Goal: Task Accomplishment & Management: Use online tool/utility

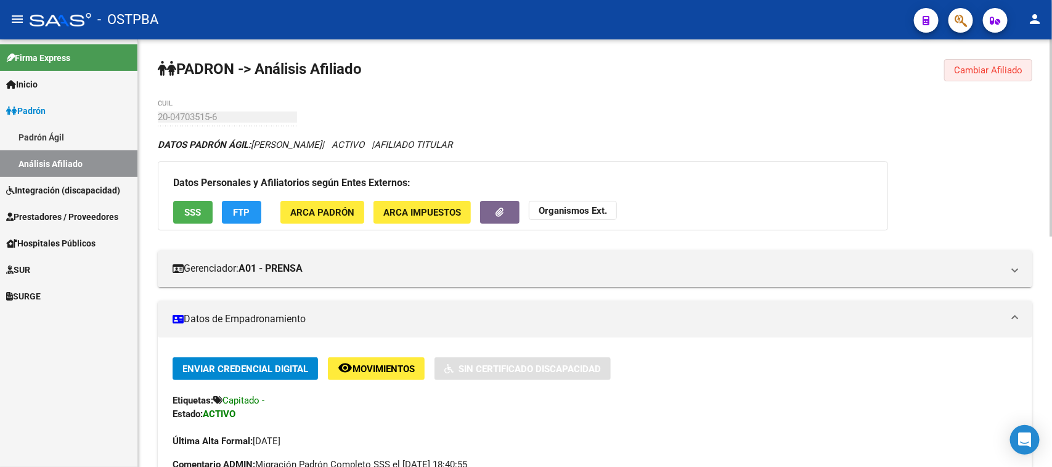
click at [1004, 75] on span "Cambiar Afiliado" at bounding box center [988, 70] width 68 height 11
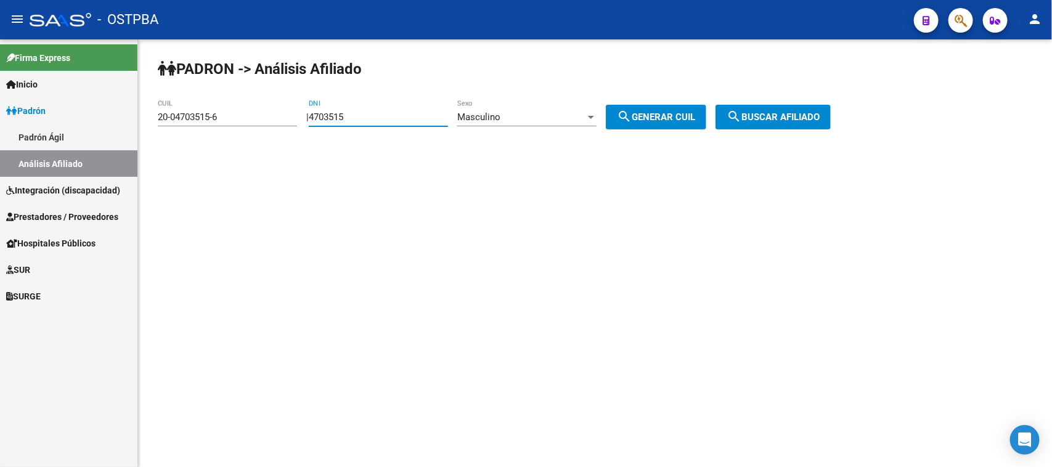
drag, startPoint x: 391, startPoint y: 115, endPoint x: 306, endPoint y: 116, distance: 85.0
click at [306, 116] on div "| 4703515 DNI Masculino Sexo search Generar CUIL" at bounding box center [510, 117] width 409 height 11
paste input "94.706238"
click at [336, 118] on input "94.706238" at bounding box center [378, 117] width 139 height 11
type input "94706238"
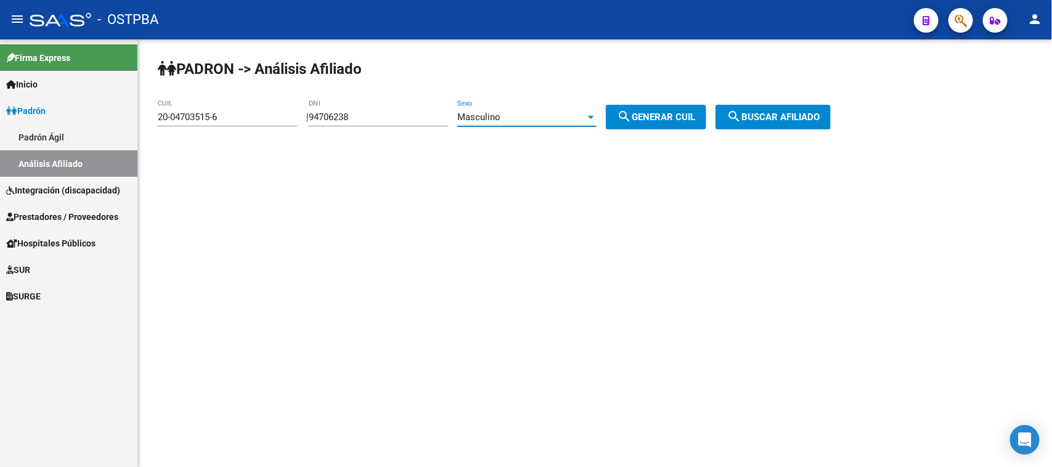
click at [497, 115] on span "Masculino" at bounding box center [478, 117] width 43 height 11
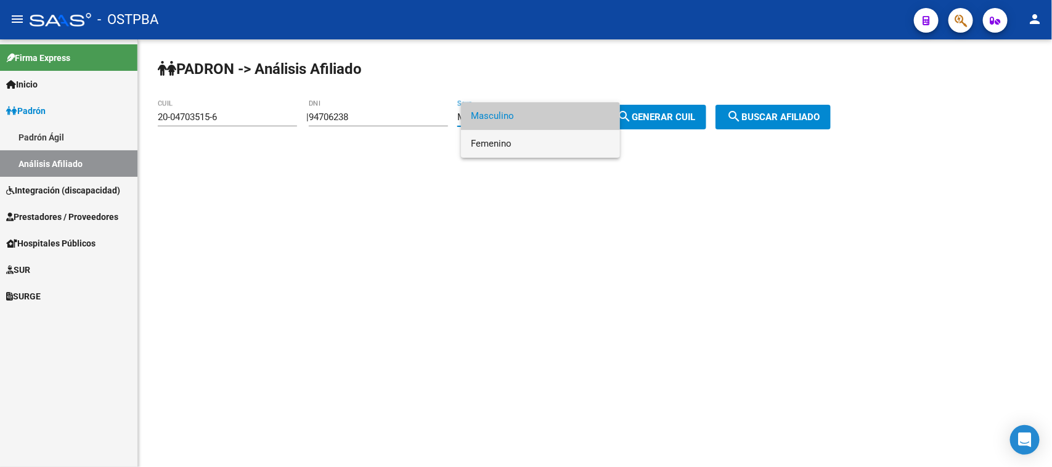
click at [505, 140] on span "Femenino" at bounding box center [540, 144] width 139 height 28
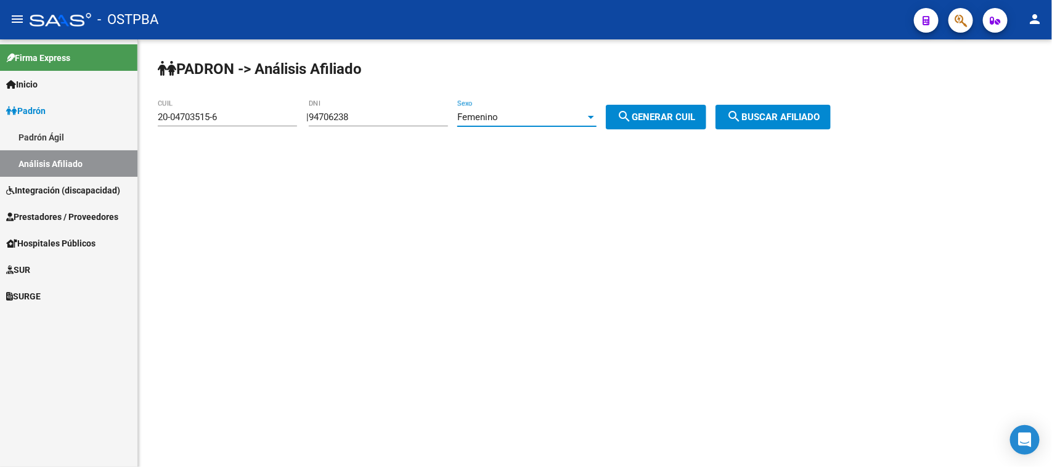
click at [662, 116] on span "search Generar CUIL" at bounding box center [656, 117] width 78 height 11
type input "27-94706238-2"
click at [795, 112] on span "search Buscar afiliado" at bounding box center [772, 117] width 93 height 11
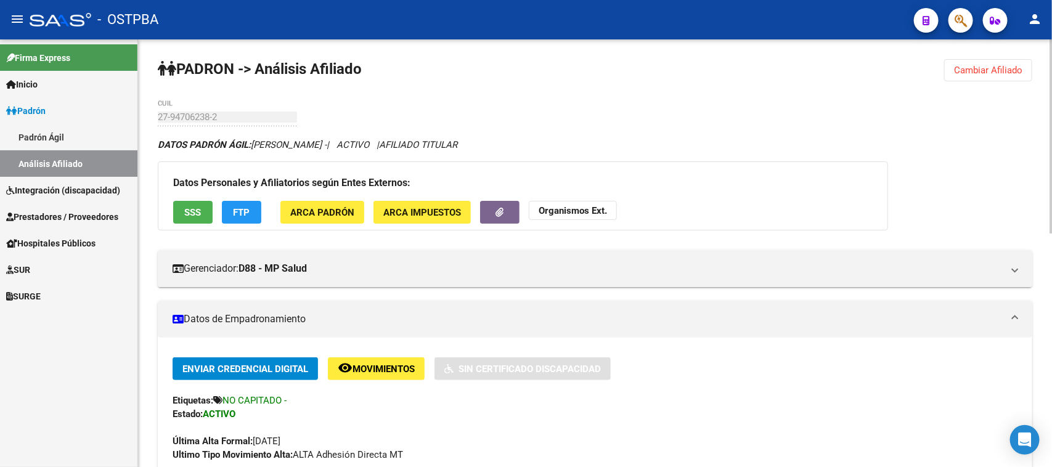
click at [991, 62] on button "Cambiar Afiliado" at bounding box center [988, 70] width 88 height 22
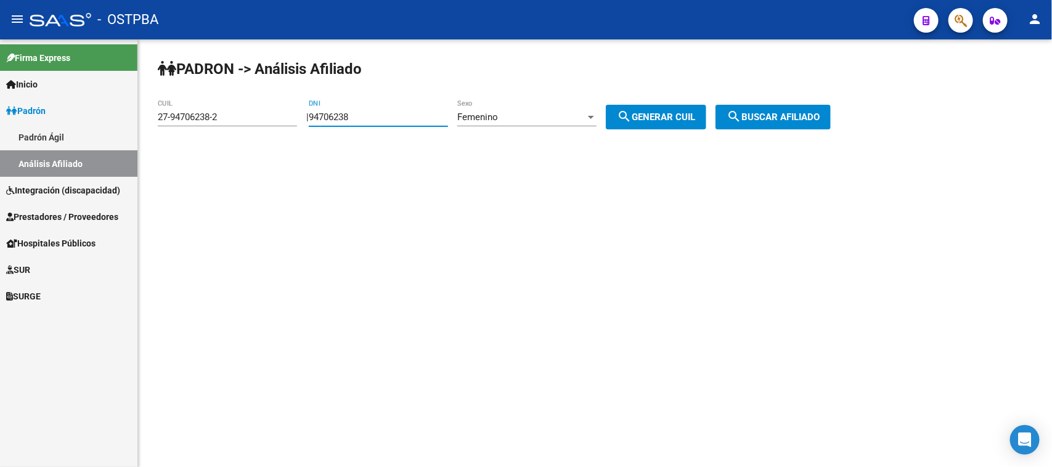
drag, startPoint x: 374, startPoint y: 113, endPoint x: 265, endPoint y: 109, distance: 109.1
click at [265, 112] on app-analisis-afiliado "PADRON -> Análisis Afiliado 27-94706238-2 CUIL | 94706238 DNI Femenino Sexo sea…" at bounding box center [499, 117] width 682 height 11
paste input "27927686"
type input "27927686"
click at [509, 110] on div "Femenino Sexo" at bounding box center [526, 113] width 139 height 26
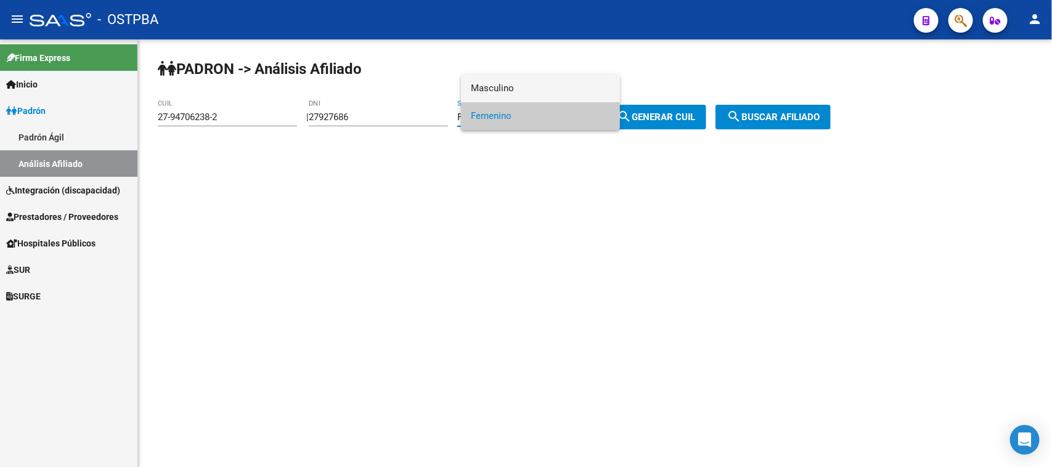
click at [509, 92] on span "Masculino" at bounding box center [540, 89] width 139 height 28
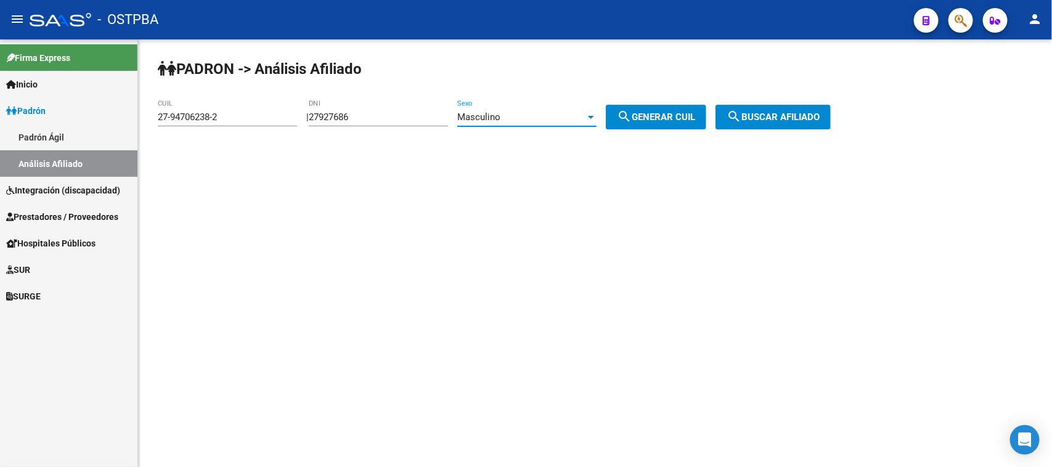
click at [678, 112] on span "search Generar CUIL" at bounding box center [656, 117] width 78 height 11
type input "20-27927686-9"
click at [741, 118] on mat-icon "search" at bounding box center [733, 116] width 15 height 15
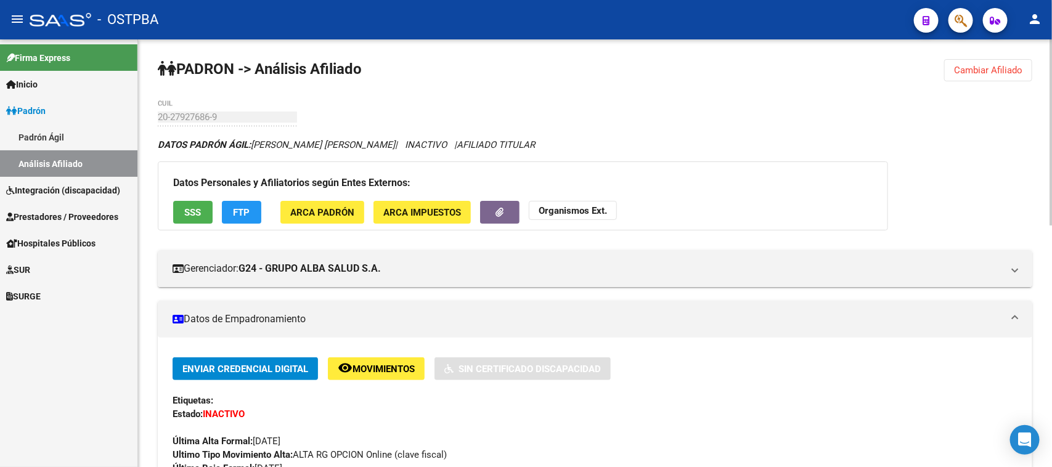
click at [993, 66] on span "Cambiar Afiliado" at bounding box center [988, 70] width 68 height 11
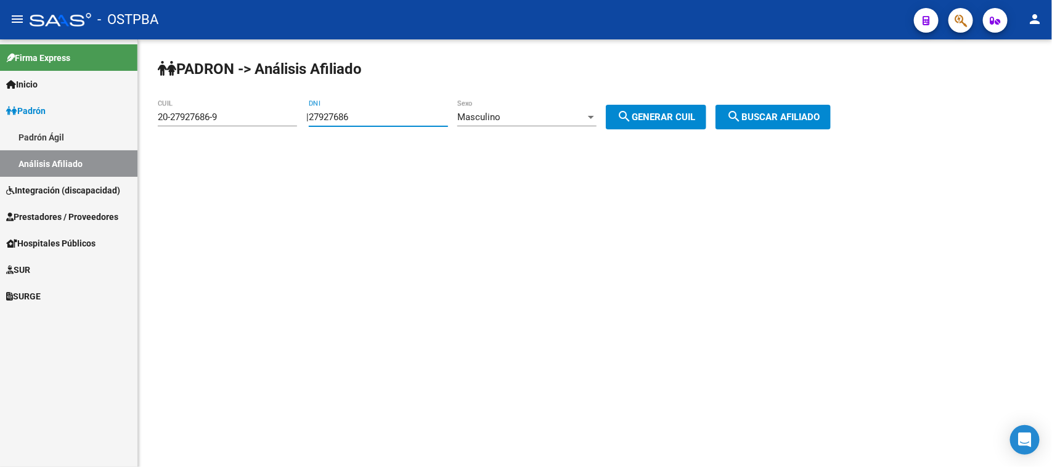
drag, startPoint x: 368, startPoint y: 114, endPoint x: 321, endPoint y: 113, distance: 47.5
click at [321, 113] on div "| 27927686 DNI Masculino Sexo search Generar CUIL" at bounding box center [510, 117] width 409 height 11
type input "37371904"
click at [669, 118] on span "search Generar CUIL" at bounding box center [656, 117] width 78 height 11
click at [784, 108] on button "search Buscar afiliado" at bounding box center [772, 117] width 115 height 25
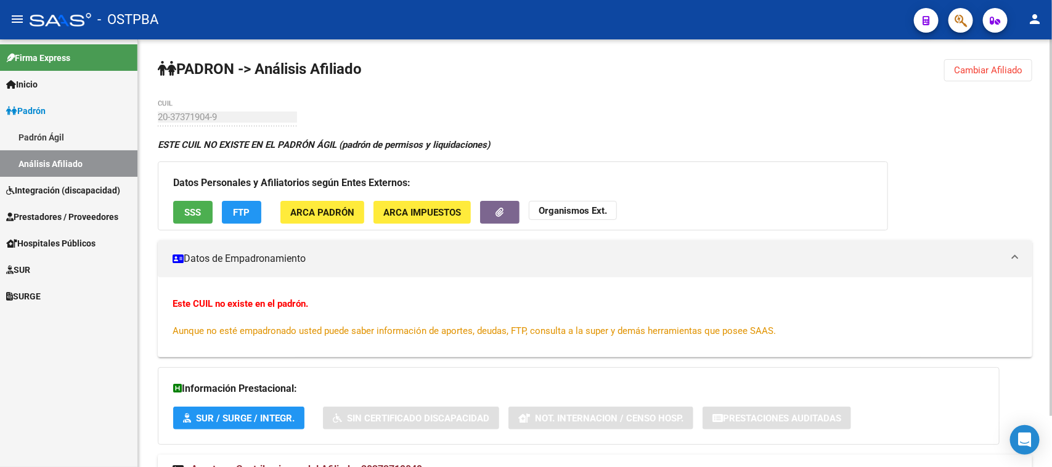
click at [966, 68] on span "Cambiar Afiliado" at bounding box center [988, 70] width 68 height 11
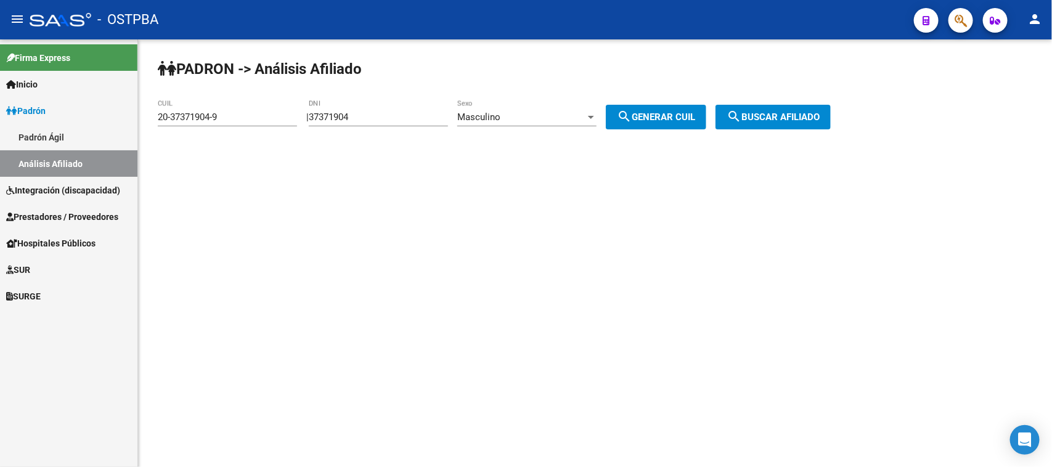
click at [500, 112] on span "Masculino" at bounding box center [478, 117] width 43 height 11
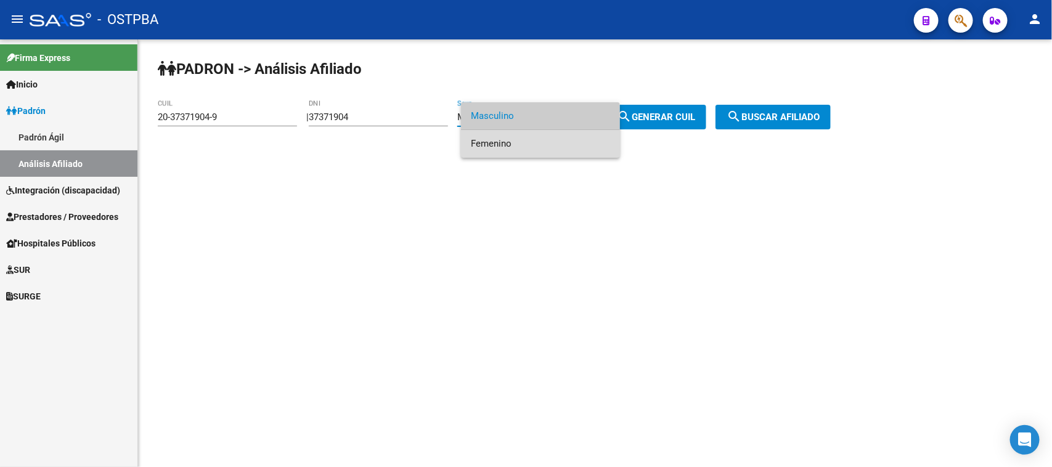
click at [510, 140] on span "Femenino" at bounding box center [540, 144] width 139 height 28
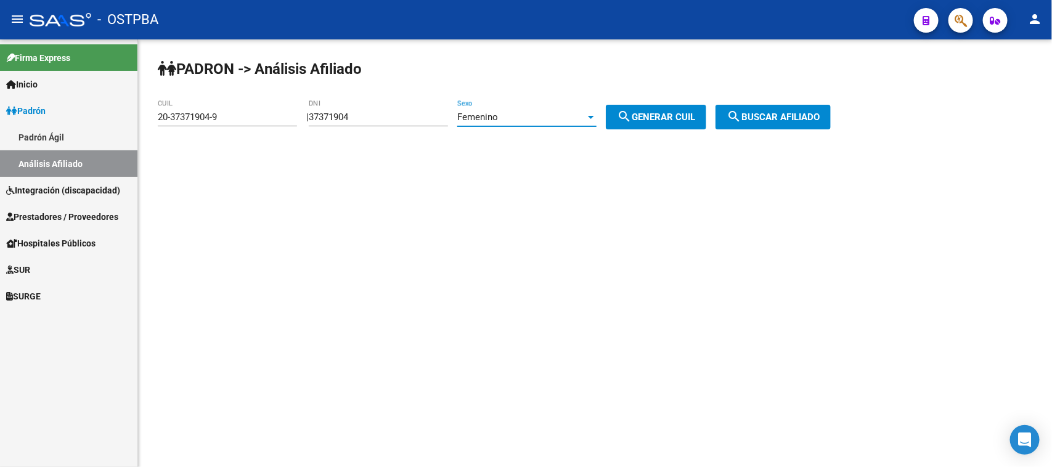
click at [691, 107] on button "search Generar CUIL" at bounding box center [656, 117] width 100 height 25
type input "27-37371904-3"
click at [789, 106] on button "search Buscar afiliado" at bounding box center [772, 117] width 115 height 25
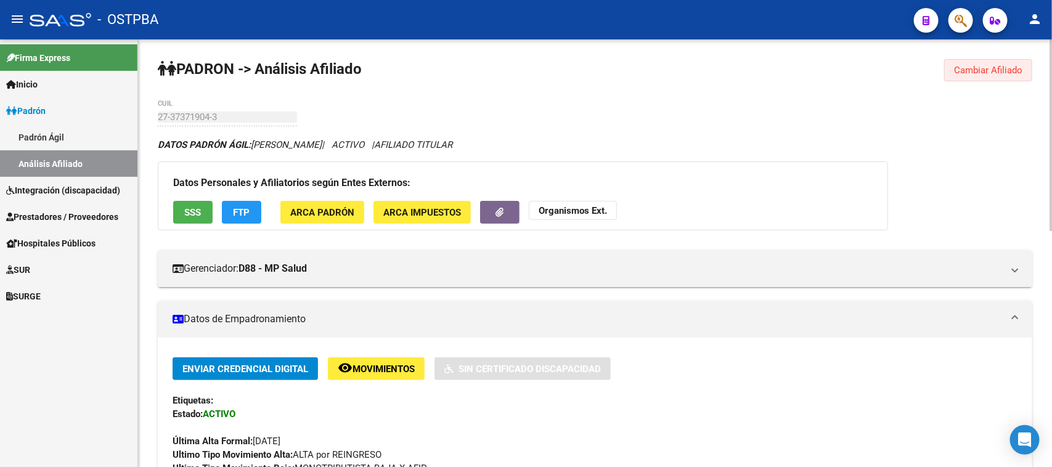
click at [975, 66] on span "Cambiar Afiliado" at bounding box center [988, 70] width 68 height 11
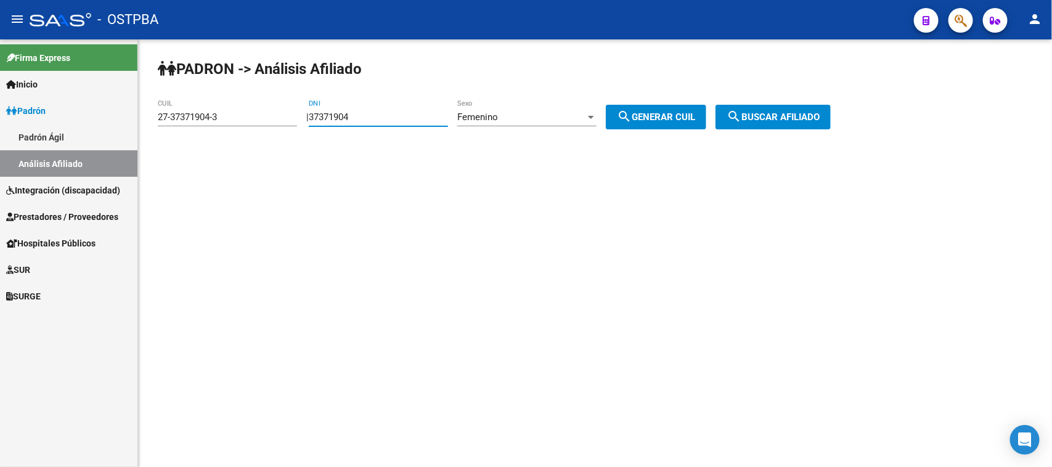
drag, startPoint x: 405, startPoint y: 115, endPoint x: 288, endPoint y: 102, distance: 117.8
click at [288, 112] on app-analisis-afiliado "PADRON -> Análisis Afiliado 27-37371904-3 CUIL | 37371904 DNI Femenino Sexo sea…" at bounding box center [499, 117] width 682 height 11
type input "4390304"
click at [672, 120] on span "search Generar CUIL" at bounding box center [656, 117] width 78 height 11
type input "27-04390304-2"
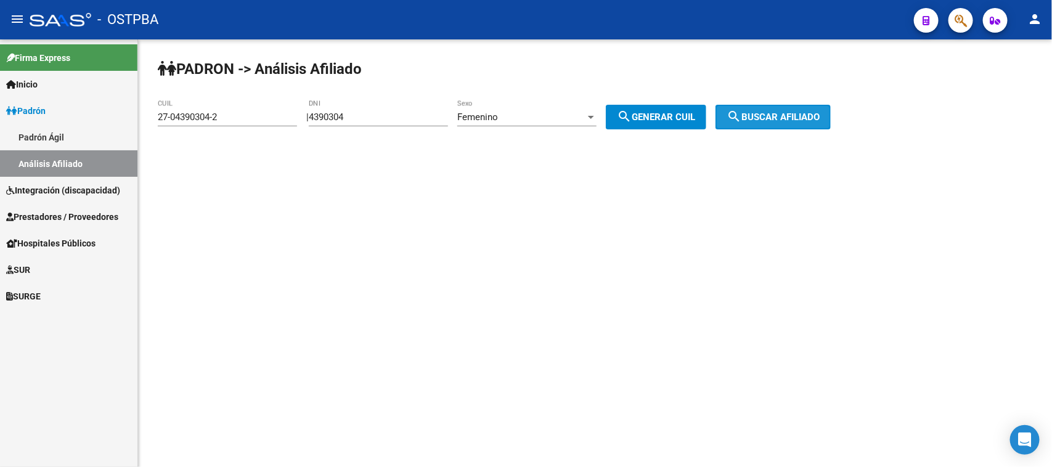
click at [772, 112] on span "search Buscar afiliado" at bounding box center [772, 117] width 93 height 11
